Goal: Check status

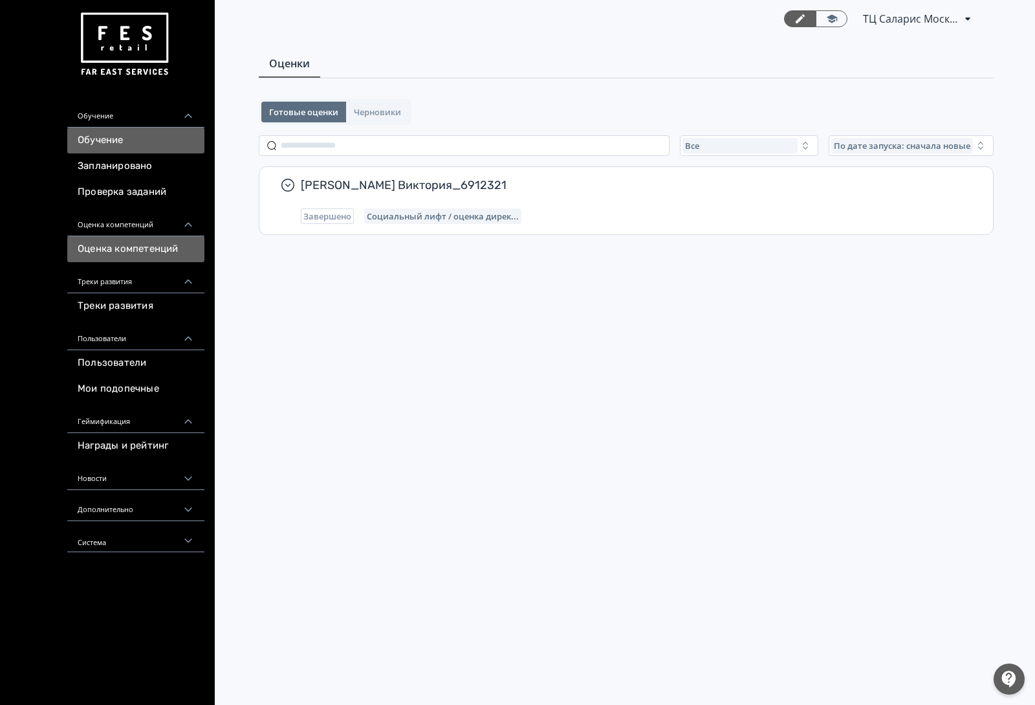
click at [146, 144] on link "Обучение" at bounding box center [135, 140] width 137 height 26
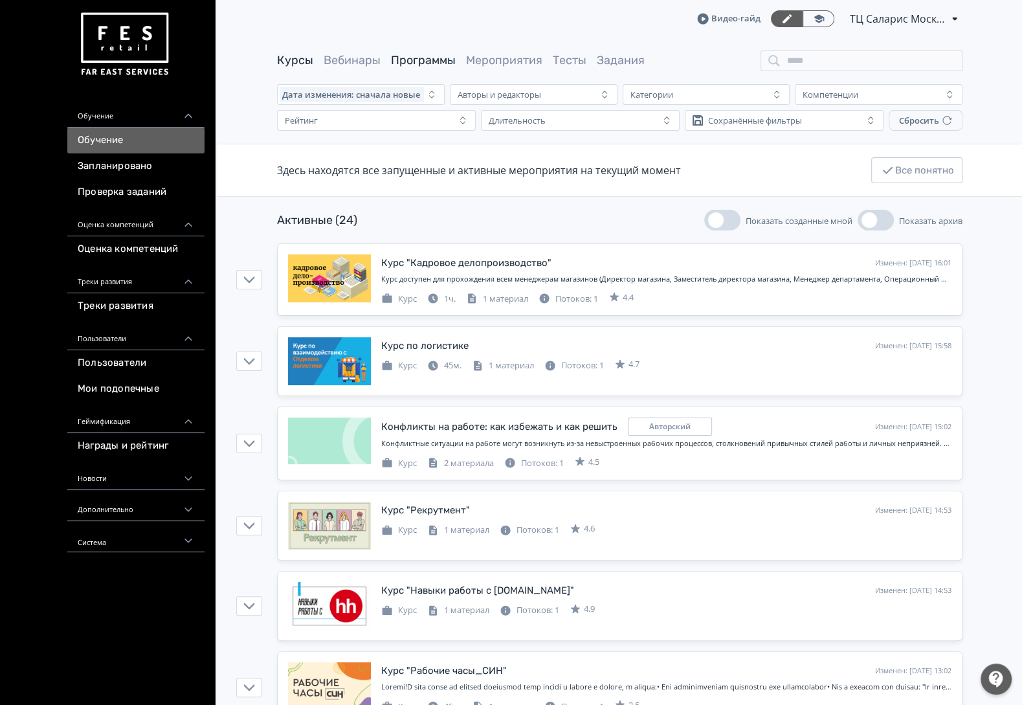
click at [431, 63] on link "Программы" at bounding box center [423, 60] width 65 height 14
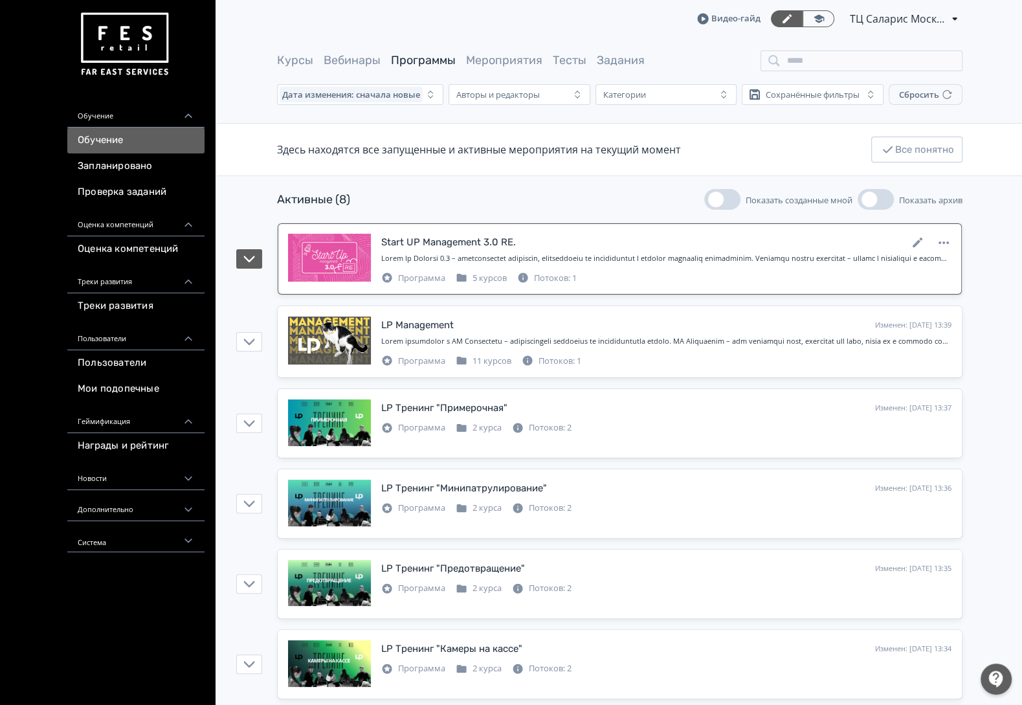
click at [520, 253] on div "Start UP Management 3.0 RE. Изменен: [DATE] 12:50 Программа 5 курсов Потоков: 1" at bounding box center [666, 259] width 570 height 50
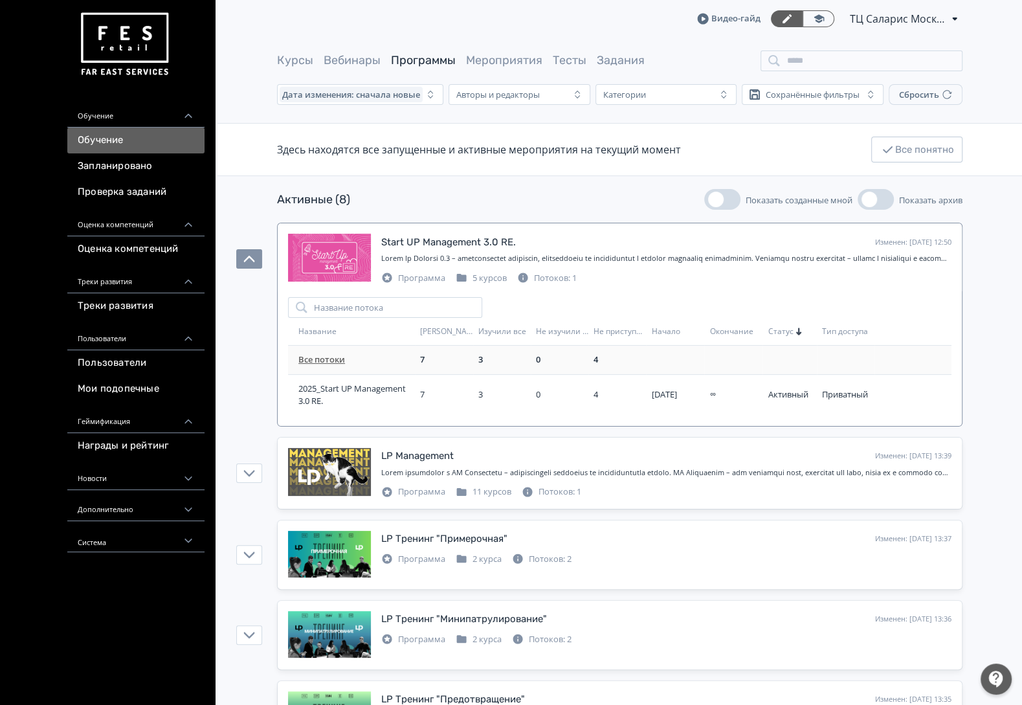
click at [342, 368] on td "Все потоки" at bounding box center [351, 360] width 127 height 29
click at [338, 362] on link "Все потоки" at bounding box center [321, 359] width 47 height 12
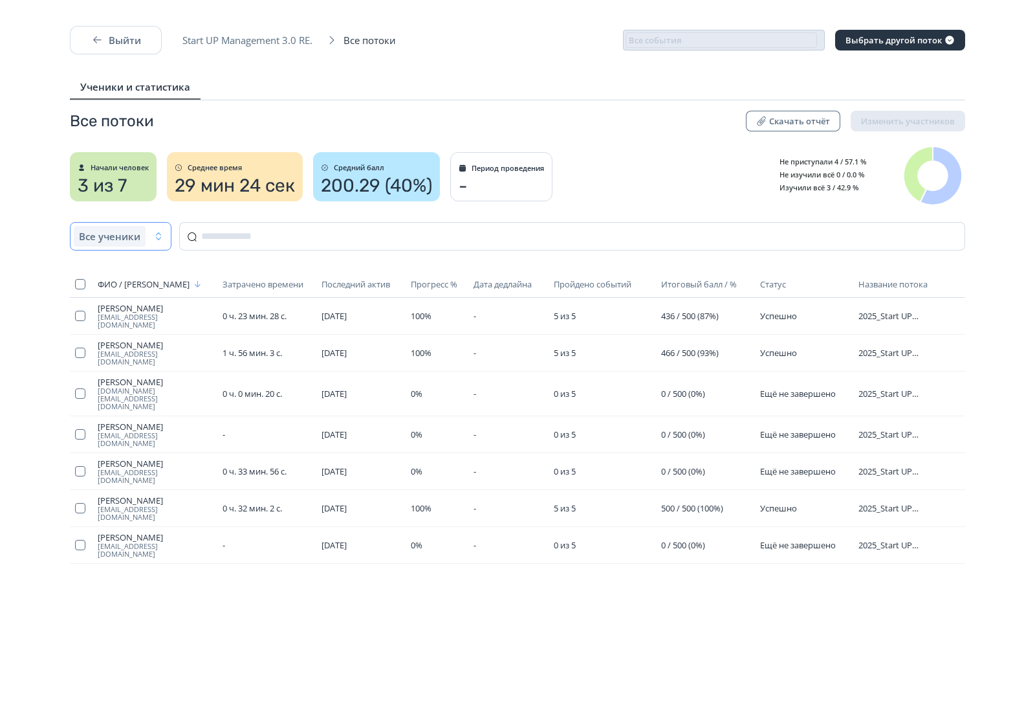
click at [155, 229] on button "Все ученики" at bounding box center [121, 236] width 102 height 28
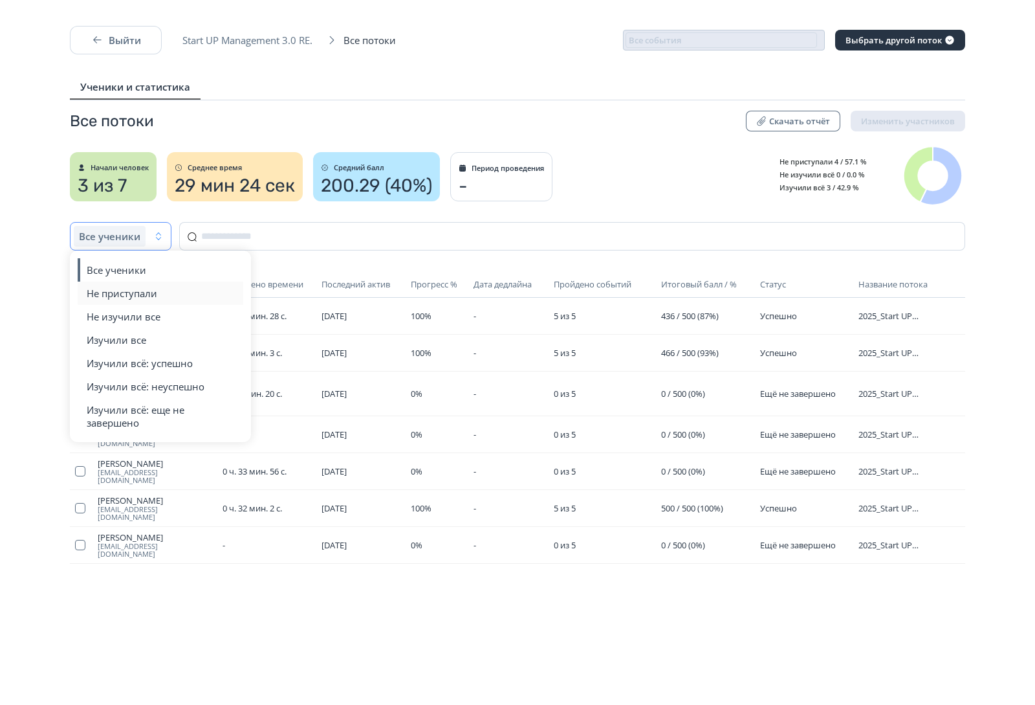
click at [153, 291] on span "Не приступали" at bounding box center [122, 293] width 71 height 13
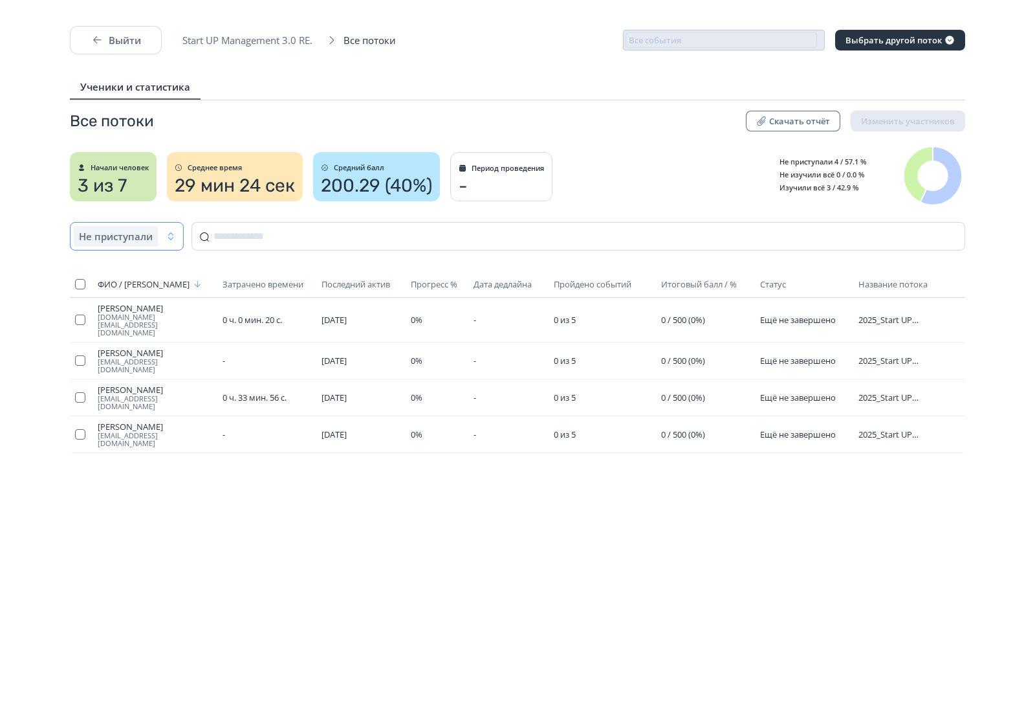
click at [152, 243] on div "Не приступали" at bounding box center [116, 236] width 84 height 21
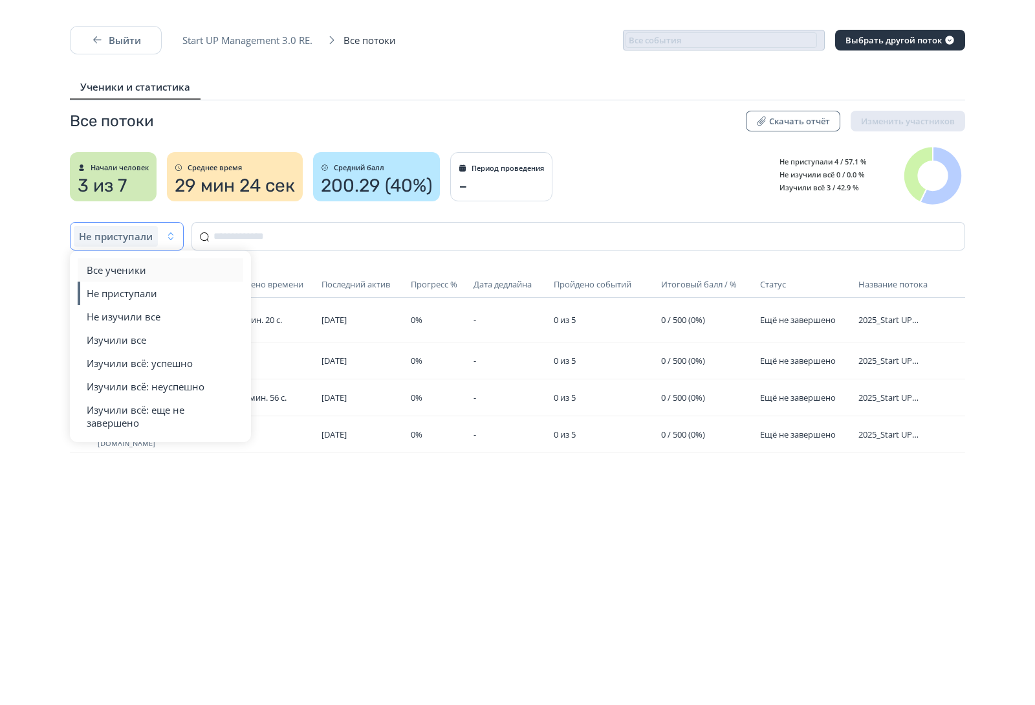
click at [128, 275] on span "Все ученики" at bounding box center [117, 269] width 60 height 13
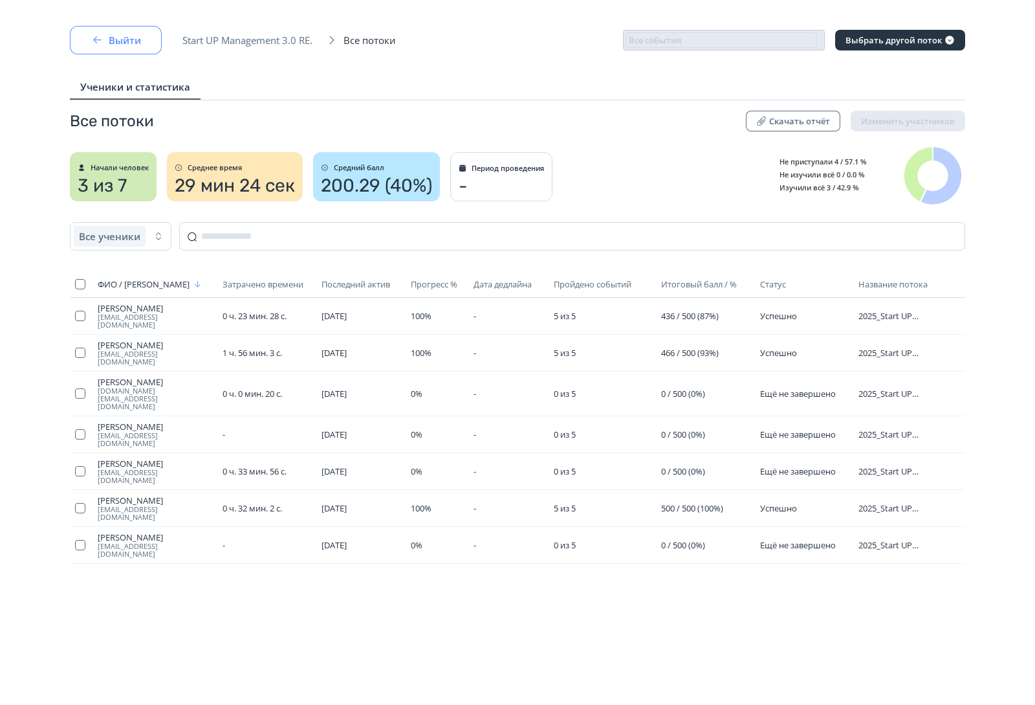
click at [122, 48] on button "Выйти" at bounding box center [116, 40] width 92 height 28
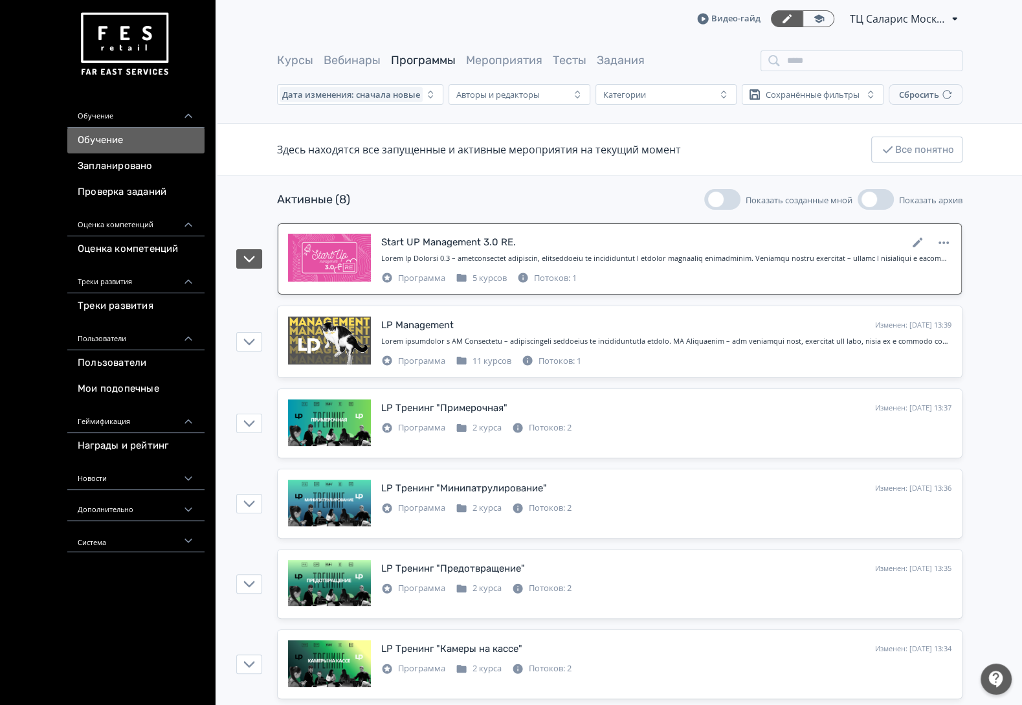
click at [542, 281] on div "Потоков: 1" at bounding box center [547, 278] width 60 height 13
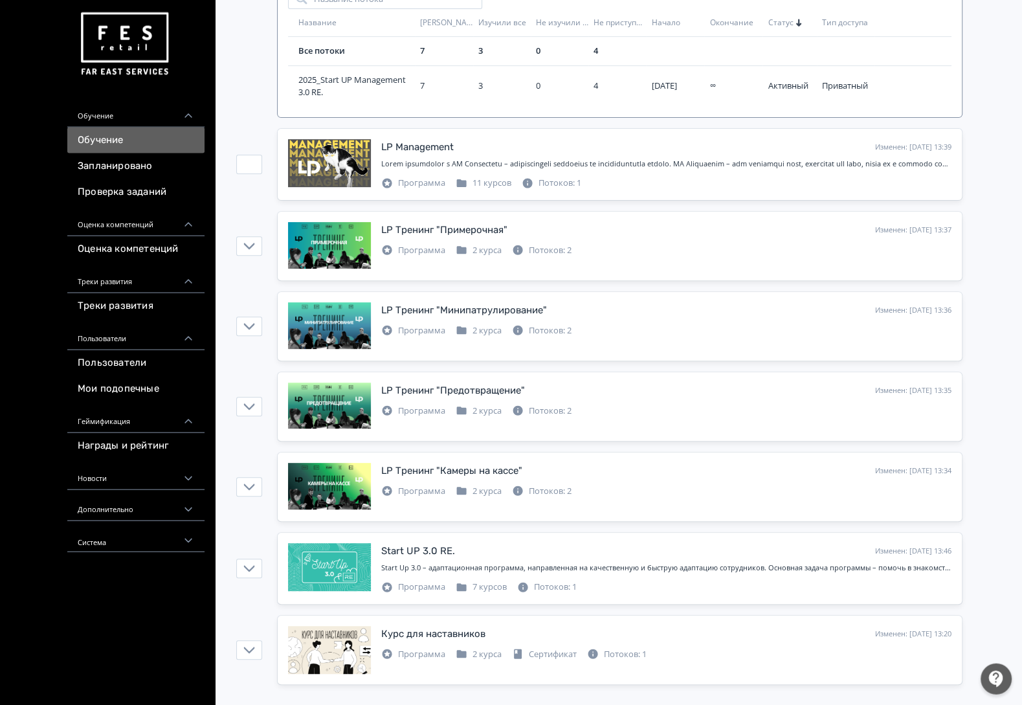
scroll to position [315, 0]
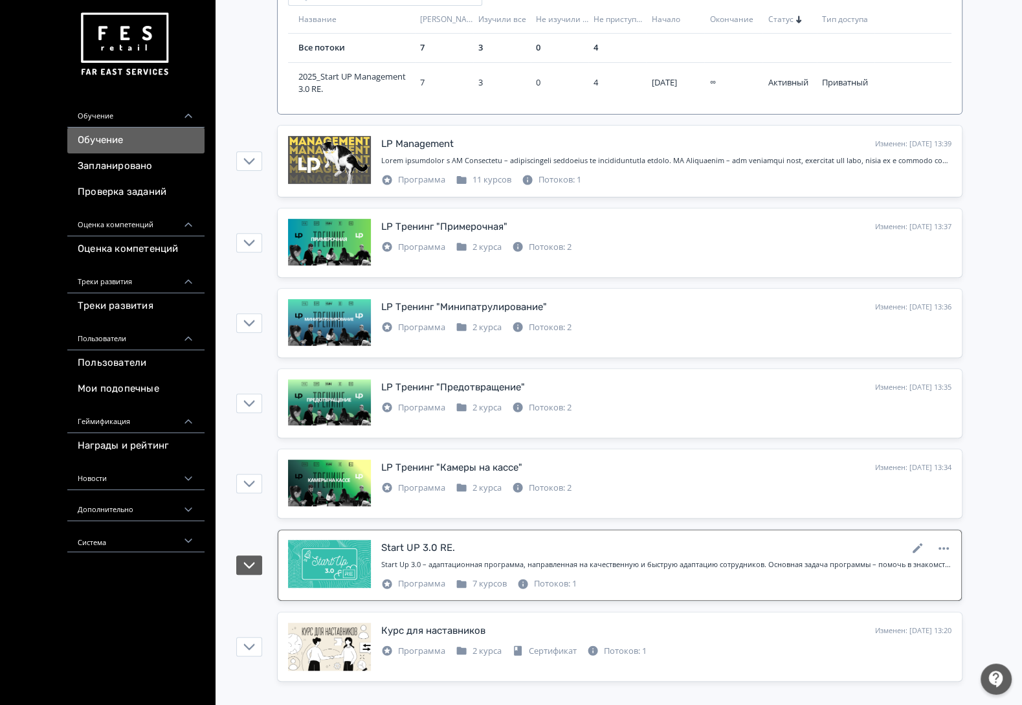
click at [429, 589] on div "Программа" at bounding box center [413, 583] width 64 height 13
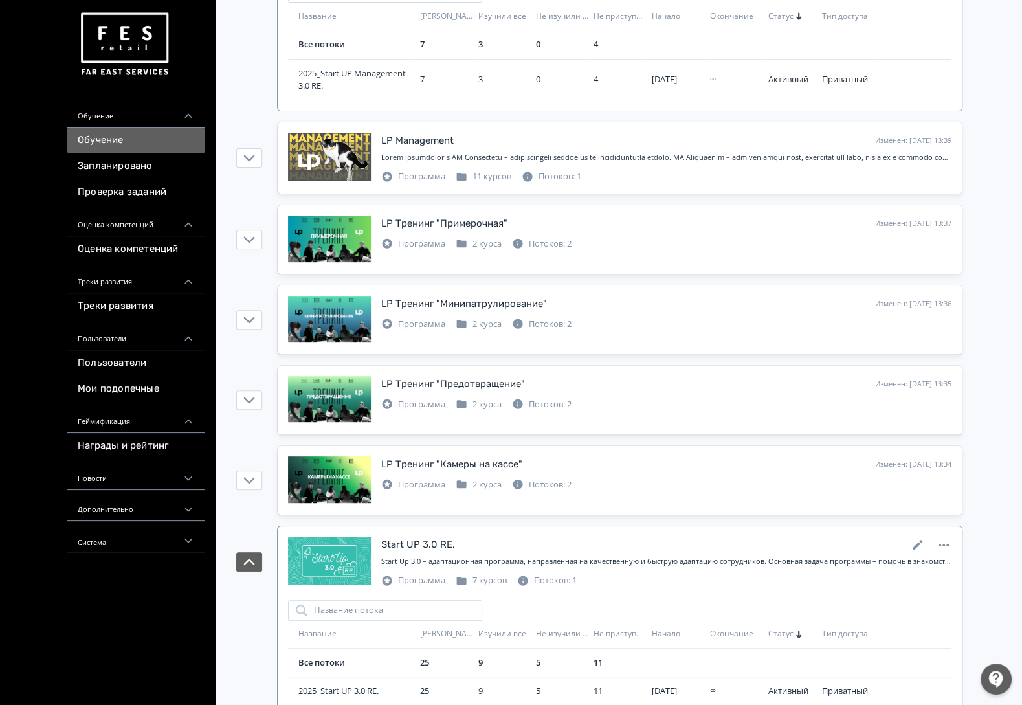
scroll to position [434, 0]
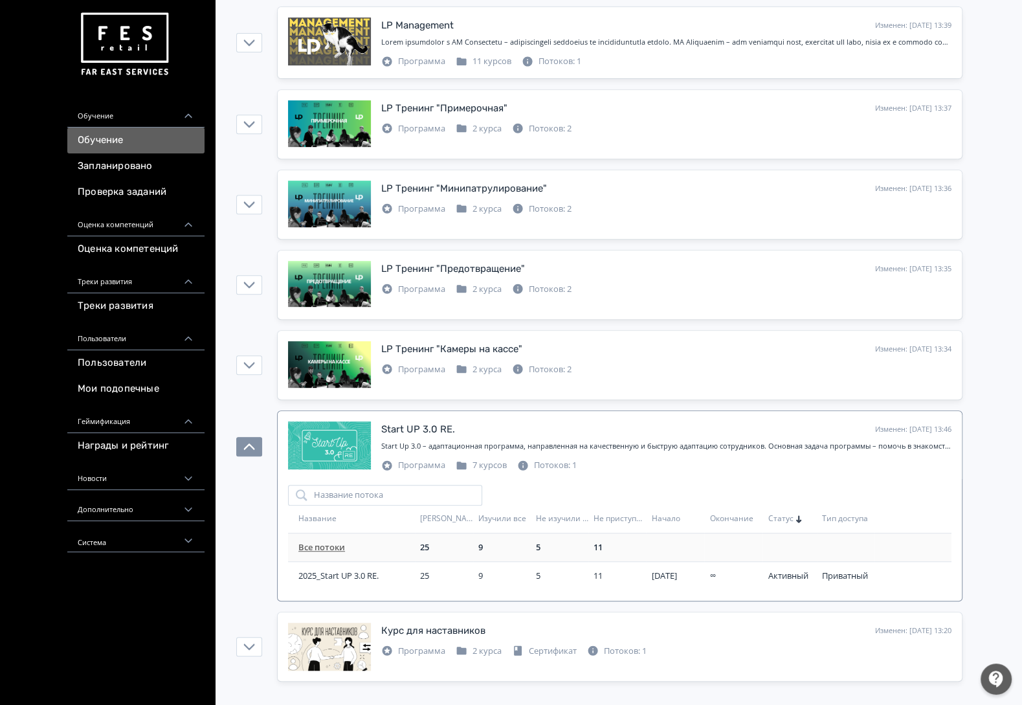
click at [353, 546] on div "Все потоки" at bounding box center [356, 547] width 116 height 13
click at [332, 549] on link "Все потоки" at bounding box center [321, 547] width 47 height 12
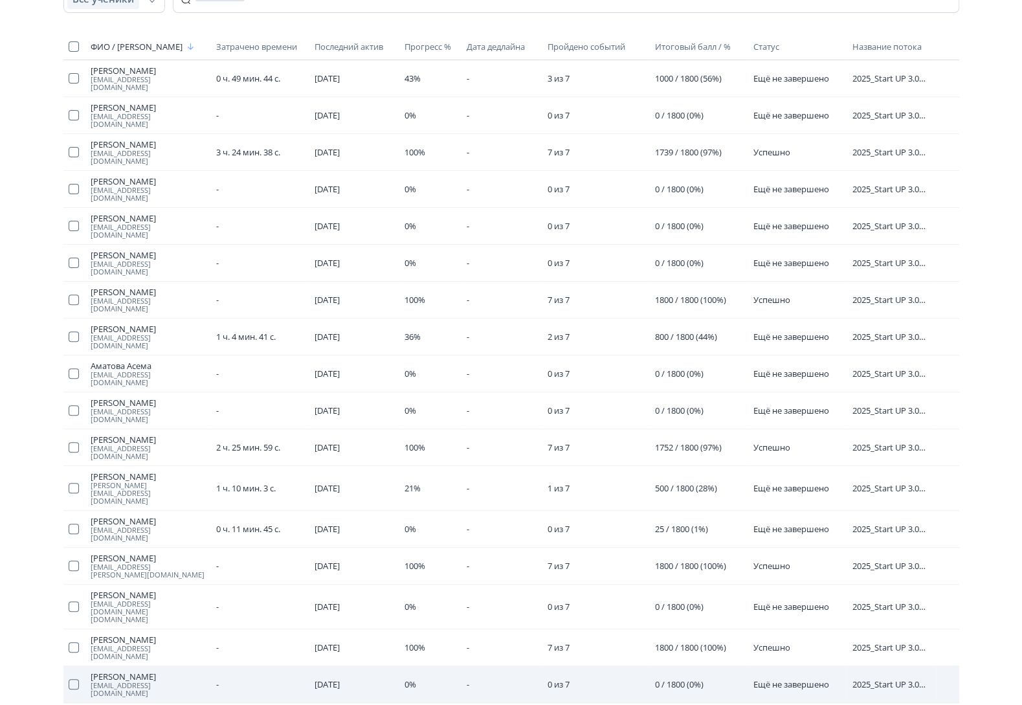
scroll to position [204, 0]
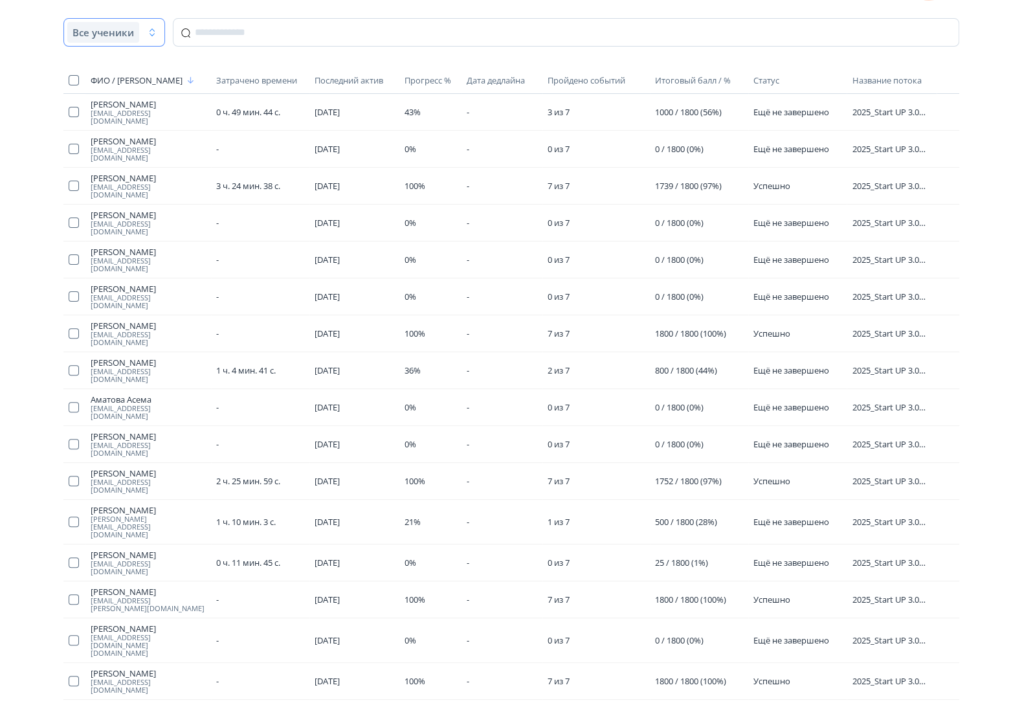
click at [94, 28] on span "Все ученики" at bounding box center [102, 32] width 61 height 13
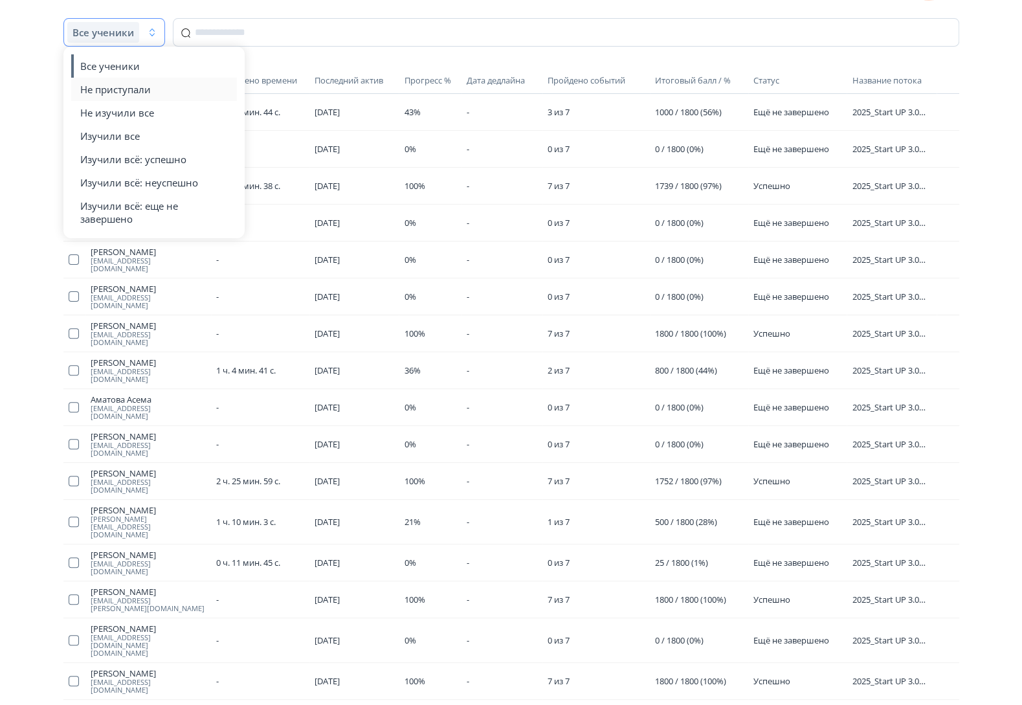
click at [124, 81] on button "Не приступали" at bounding box center [154, 89] width 149 height 23
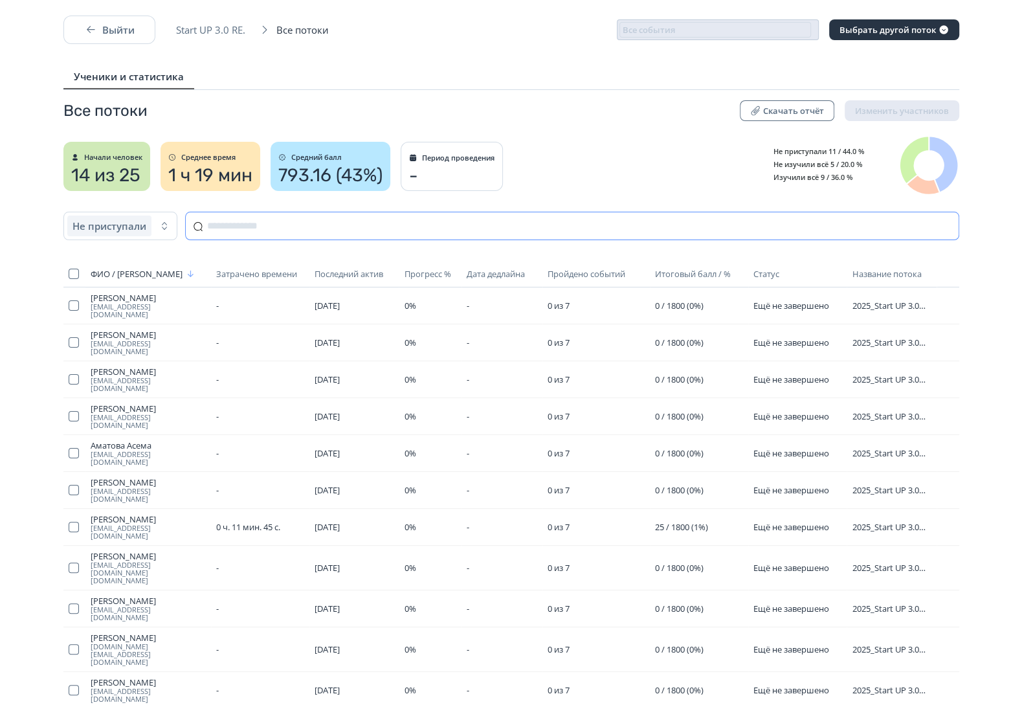
scroll to position [18, 0]
